Goal: Find specific fact: Find specific page/section

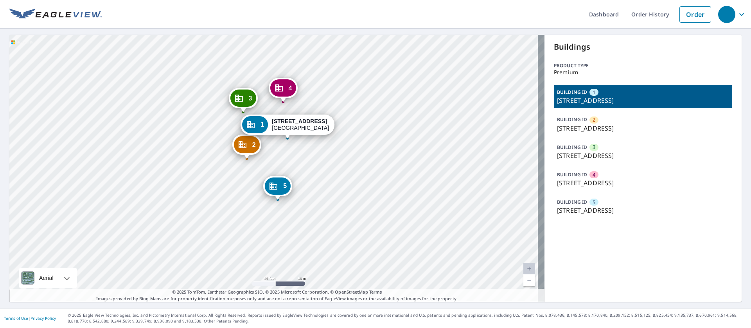
drag, startPoint x: 275, startPoint y: 150, endPoint x: 259, endPoint y: 182, distance: 35.8
click at [260, 190] on div "2 [STREET_ADDRESS] 3 [STREET_ADDRESS] 4 [STREET_ADDRESS] 5 [STREET_ADDRESS] 1 […" at bounding box center [276, 168] width 535 height 267
drag, startPoint x: 551, startPoint y: 102, endPoint x: 664, endPoint y: 104, distance: 112.6
click at [500, 104] on p "[STREET_ADDRESS]" at bounding box center [643, 100] width 172 height 9
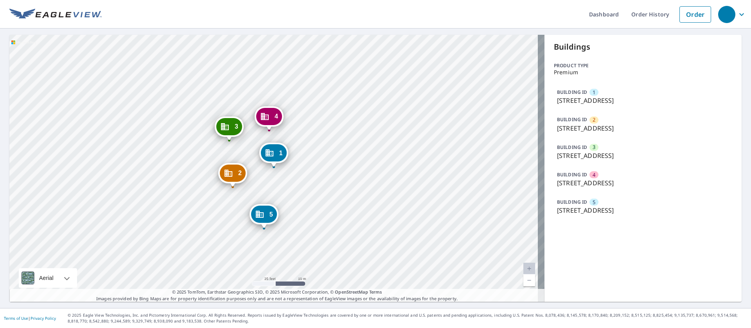
copy p "[STREET_ADDRESS]"
click at [500, 158] on p "[STREET_ADDRESS]" at bounding box center [643, 155] width 172 height 9
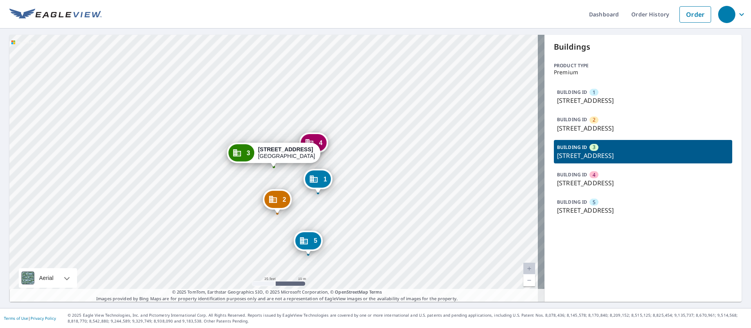
drag, startPoint x: 567, startPoint y: 175, endPoint x: 570, endPoint y: 190, distance: 15.6
click at [500, 176] on p "BUILDING ID" at bounding box center [572, 174] width 30 height 7
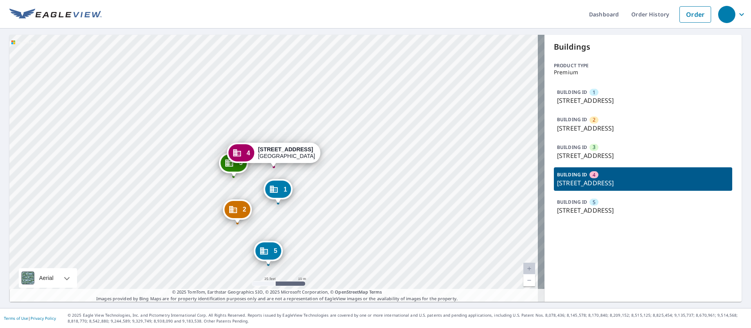
click at [500, 199] on p "BUILDING ID" at bounding box center [572, 202] width 30 height 7
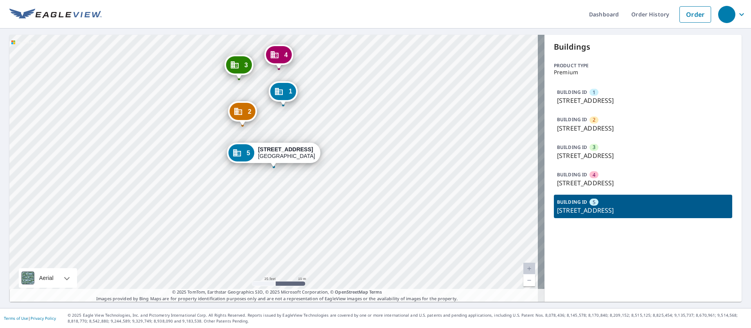
click at [500, 165] on div "BUILDING ID 1 [STREET_ADDRESS] BUILDING ID 2 [STREET_ADDRESS] BUILDING ID [GEOG…" at bounding box center [643, 151] width 178 height 133
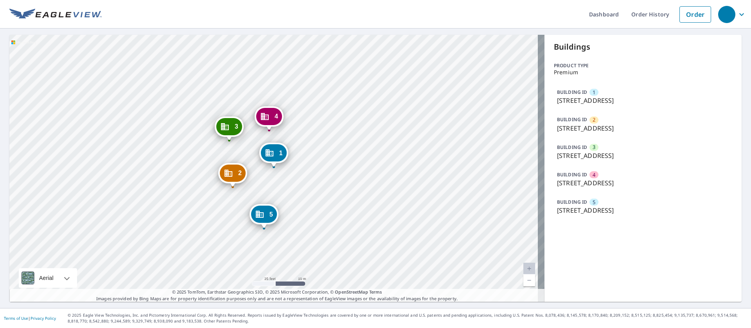
click at [500, 144] on p "BUILDING ID" at bounding box center [572, 147] width 30 height 7
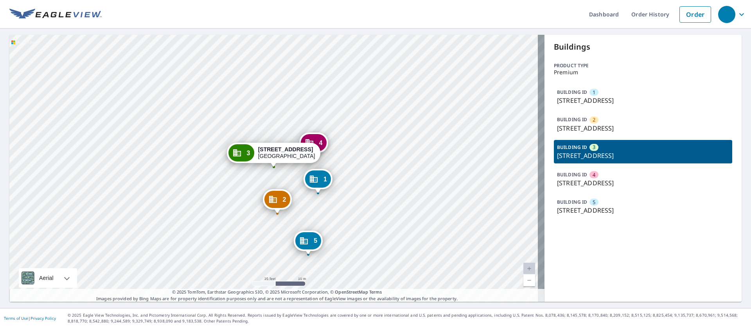
click at [500, 114] on div "BUILDING ID 2 [STREET_ADDRESS]" at bounding box center [643, 123] width 178 height 23
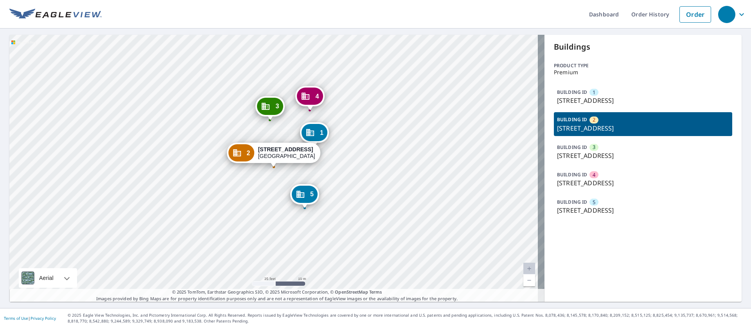
click at [500, 97] on p "[STREET_ADDRESS]" at bounding box center [643, 100] width 172 height 9
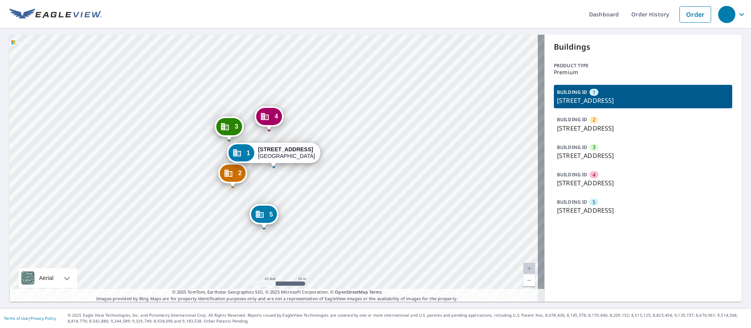
drag, startPoint x: 579, startPoint y: 134, endPoint x: 581, endPoint y: 155, distance: 21.1
click at [500, 135] on div "BUILDING ID 2 [STREET_ADDRESS]" at bounding box center [643, 123] width 178 height 23
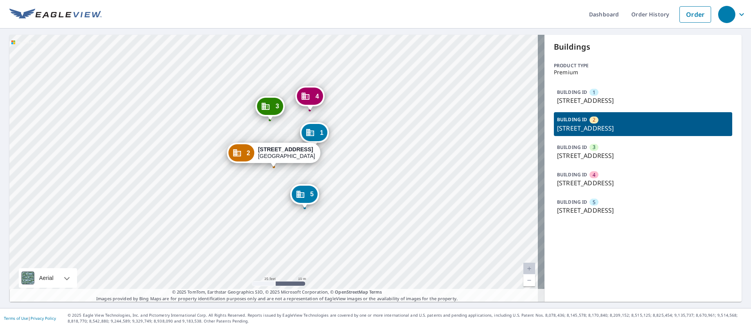
click at [500, 160] on p "[STREET_ADDRESS]" at bounding box center [643, 155] width 172 height 9
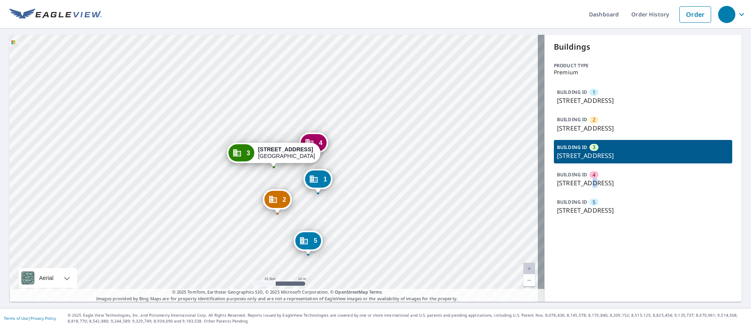
click at [500, 186] on p "[STREET_ADDRESS]" at bounding box center [643, 182] width 172 height 9
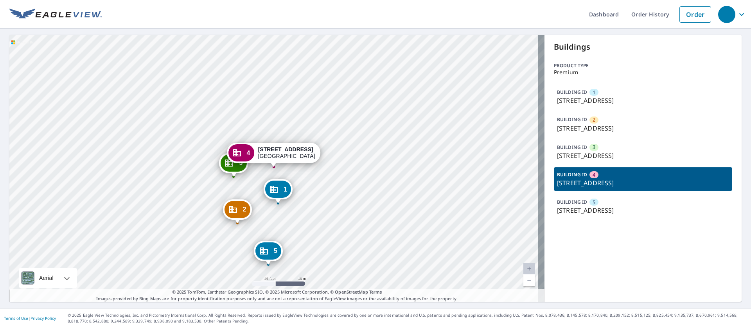
click at [500, 209] on p "[STREET_ADDRESS]" at bounding box center [643, 210] width 172 height 9
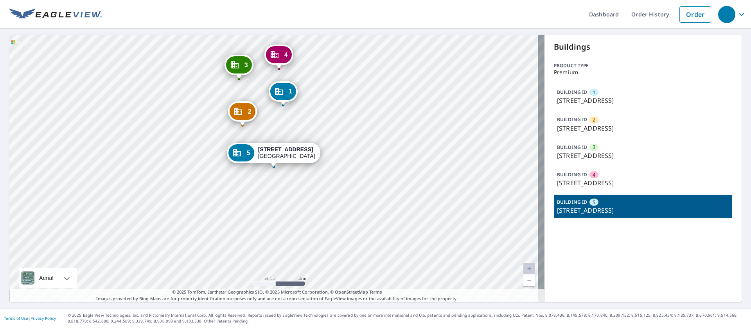
click at [500, 179] on p "[STREET_ADDRESS]" at bounding box center [643, 182] width 172 height 9
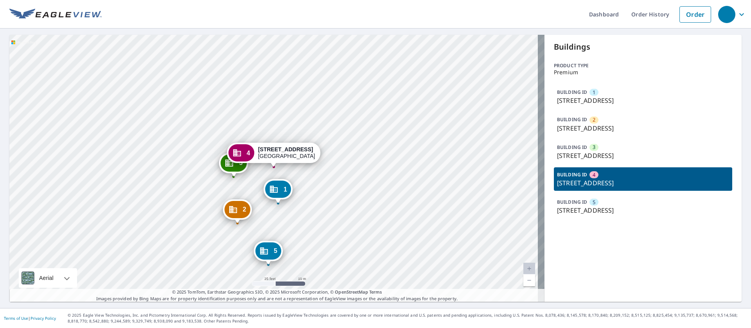
click at [500, 151] on p "[STREET_ADDRESS]" at bounding box center [643, 155] width 172 height 9
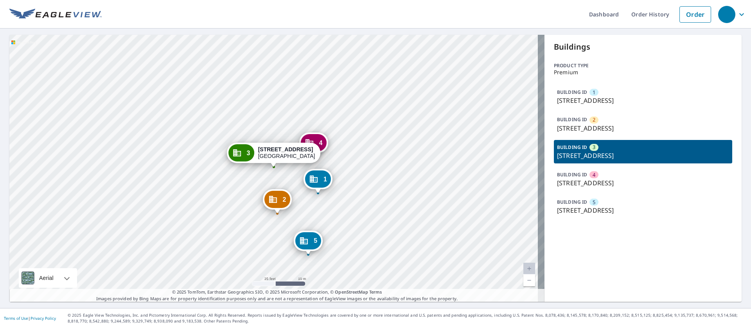
click at [500, 126] on p "[STREET_ADDRESS]" at bounding box center [643, 128] width 172 height 9
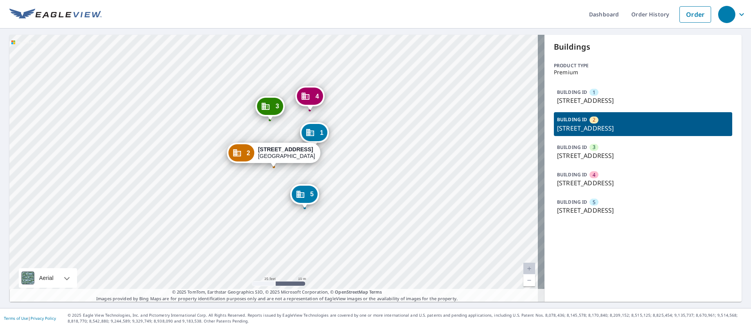
click at [500, 104] on p "[STREET_ADDRESS]" at bounding box center [643, 100] width 172 height 9
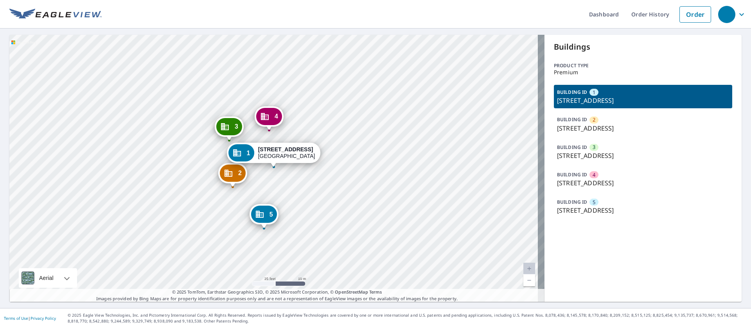
click at [500, 124] on p "[STREET_ADDRESS]" at bounding box center [643, 128] width 172 height 9
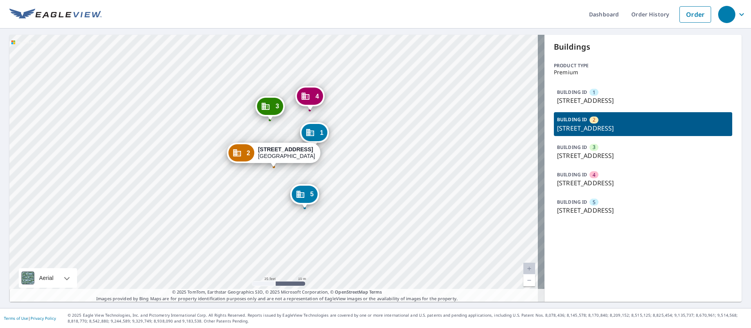
drag, startPoint x: 583, startPoint y: 139, endPoint x: 583, endPoint y: 147, distance: 7.8
click at [500, 141] on div "BUILDING ID 1 [STREET_ADDRESS] BUILDING ID 2 [STREET_ADDRESS] BUILDING ID [GEOG…" at bounding box center [643, 151] width 178 height 133
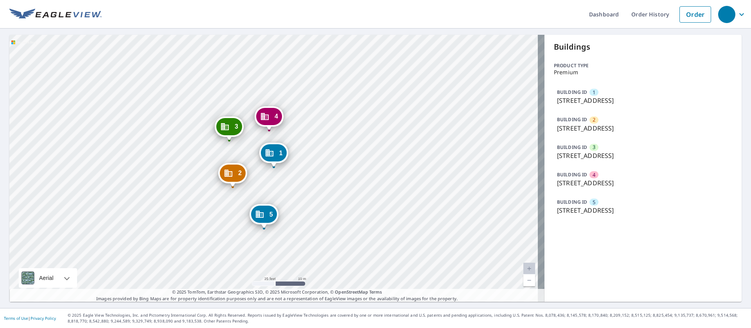
drag, startPoint x: 583, startPoint y: 155, endPoint x: 584, endPoint y: 171, distance: 16.0
click at [500, 158] on p "[STREET_ADDRESS]" at bounding box center [643, 155] width 172 height 9
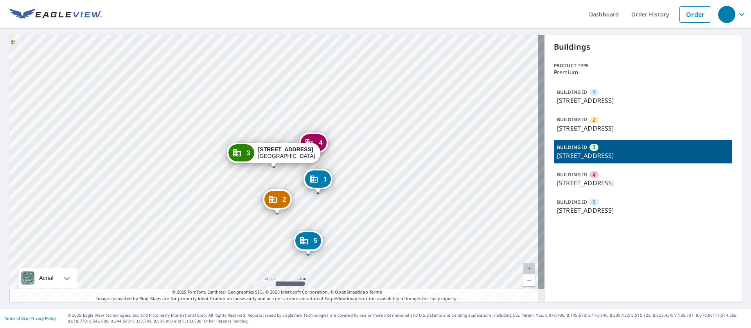
click at [500, 199] on div "BUILDING ID 5 [STREET_ADDRESS]" at bounding box center [643, 206] width 178 height 23
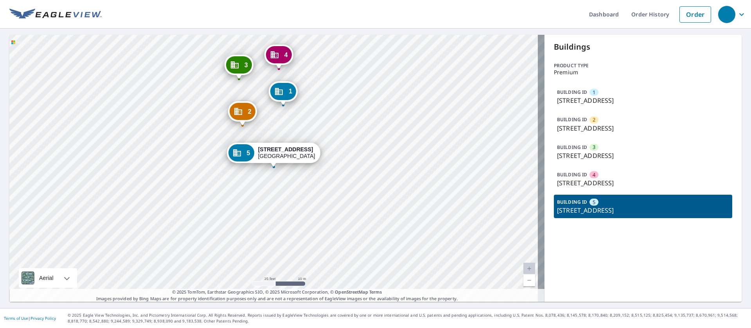
click at [500, 178] on p "[STREET_ADDRESS]" at bounding box center [643, 182] width 172 height 9
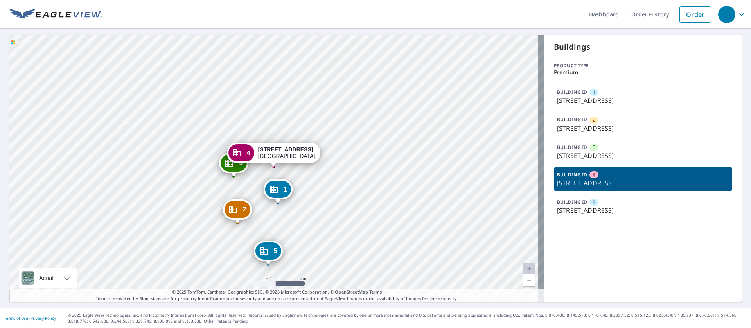
click at [500, 147] on p "BUILDING ID" at bounding box center [572, 147] width 30 height 7
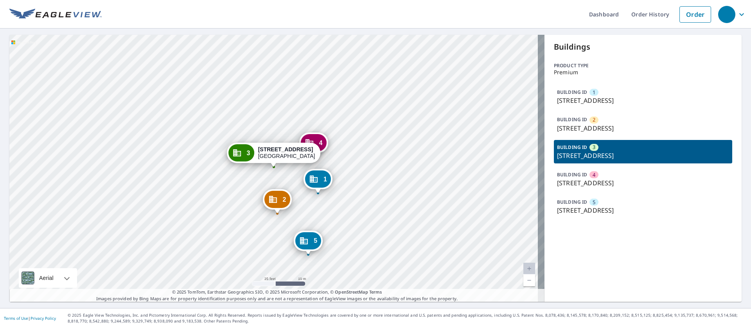
click at [500, 119] on p "BUILDING ID" at bounding box center [572, 119] width 30 height 7
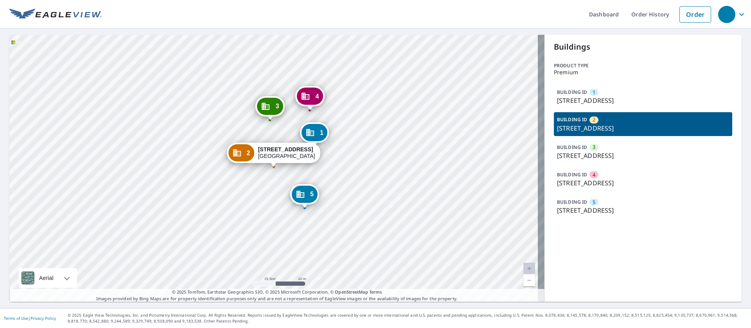
click at [500, 97] on p "[STREET_ADDRESS]" at bounding box center [643, 100] width 172 height 9
